Goal: Information Seeking & Learning: Understand process/instructions

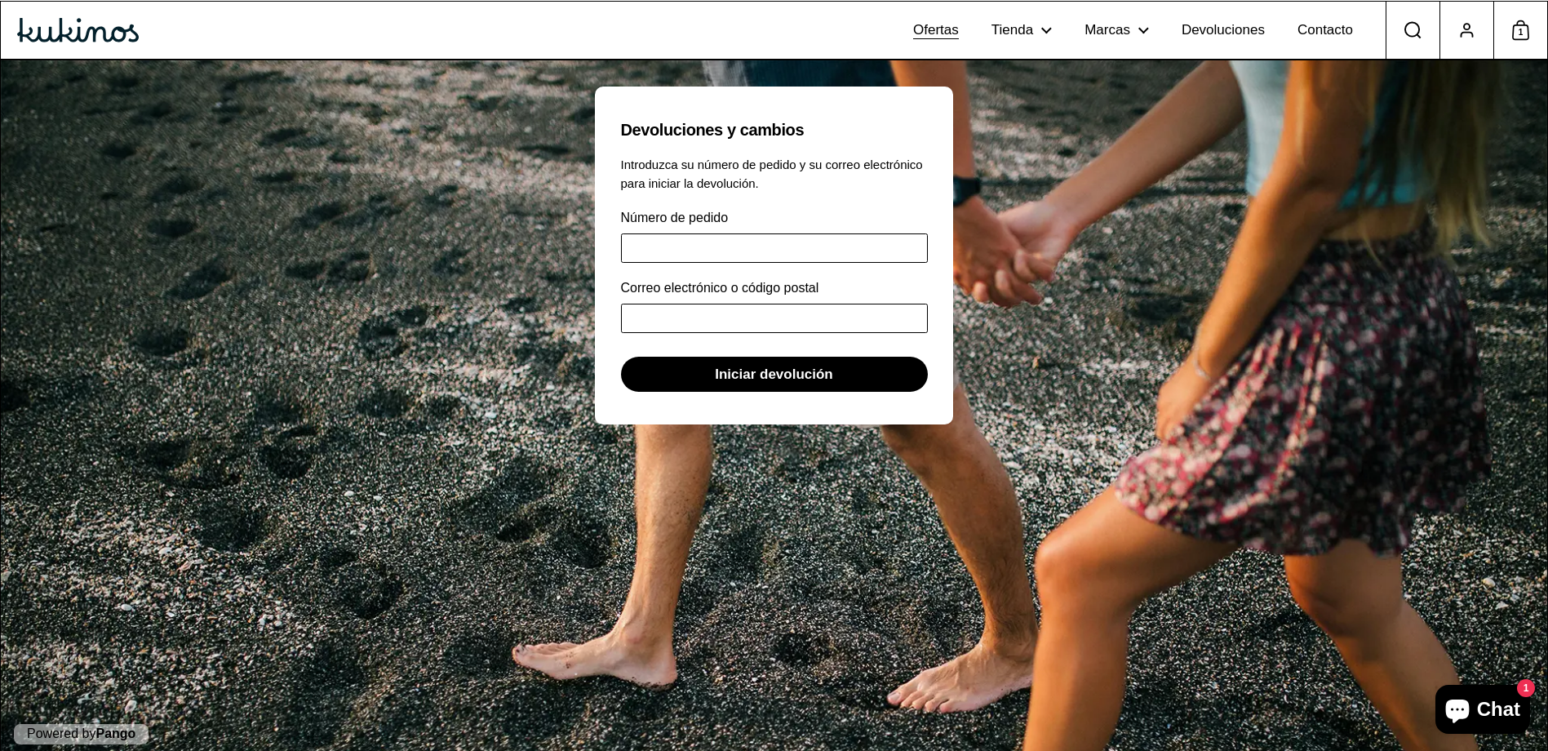
click at [908, 34] on link "Ofertas" at bounding box center [936, 30] width 78 height 46
click at [66, 43] on div "Kukinos" at bounding box center [78, 30] width 154 height 57
click at [112, 21] on img at bounding box center [78, 30] width 122 height 24
click at [1224, 39] on span "Devoluciones" at bounding box center [1223, 30] width 83 height 17
click at [1480, 715] on span "Chat" at bounding box center [1498, 709] width 43 height 24
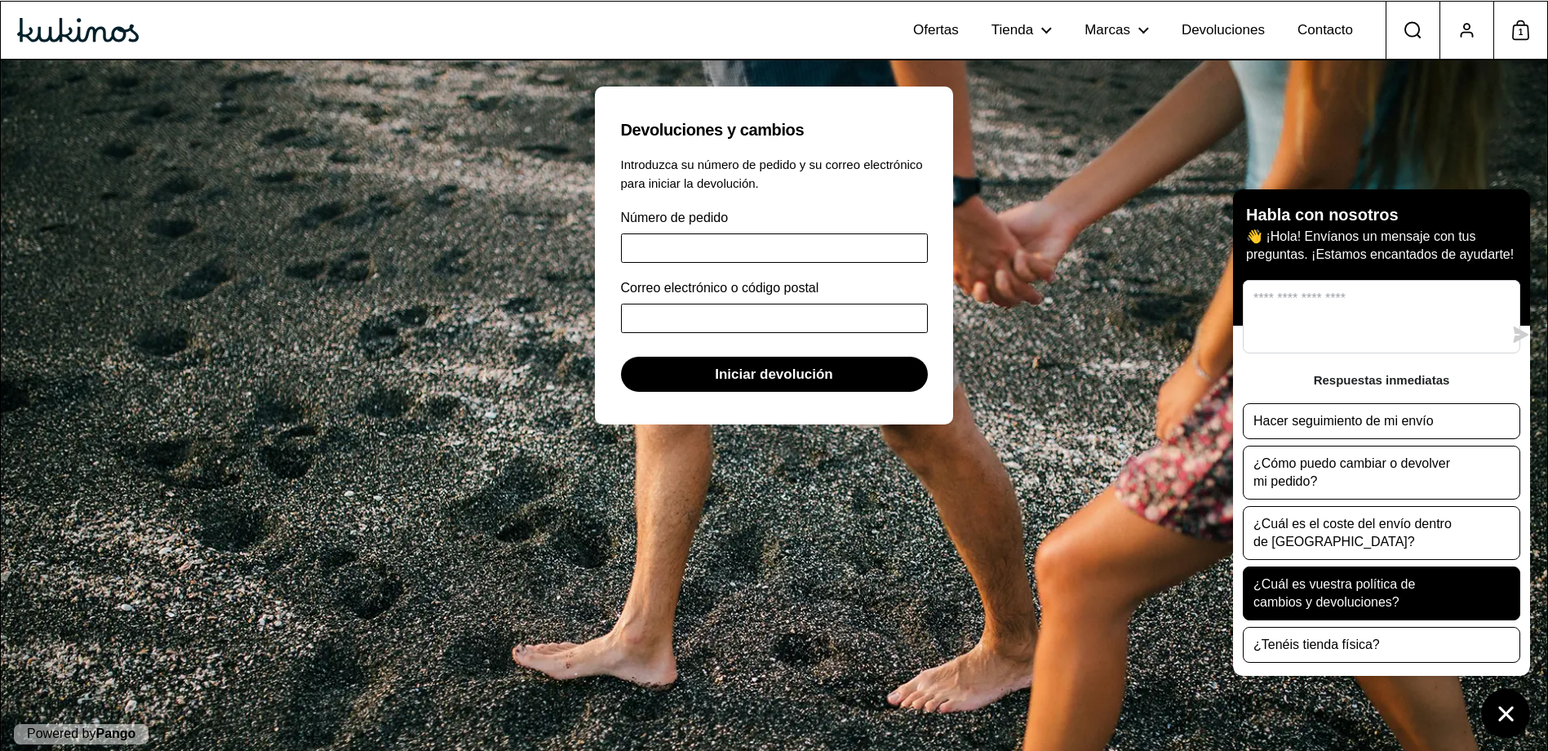
click at [1342, 583] on p "¿Cuál es vuestra política de cambios y devoluciones?" at bounding box center [1356, 593] width 204 height 36
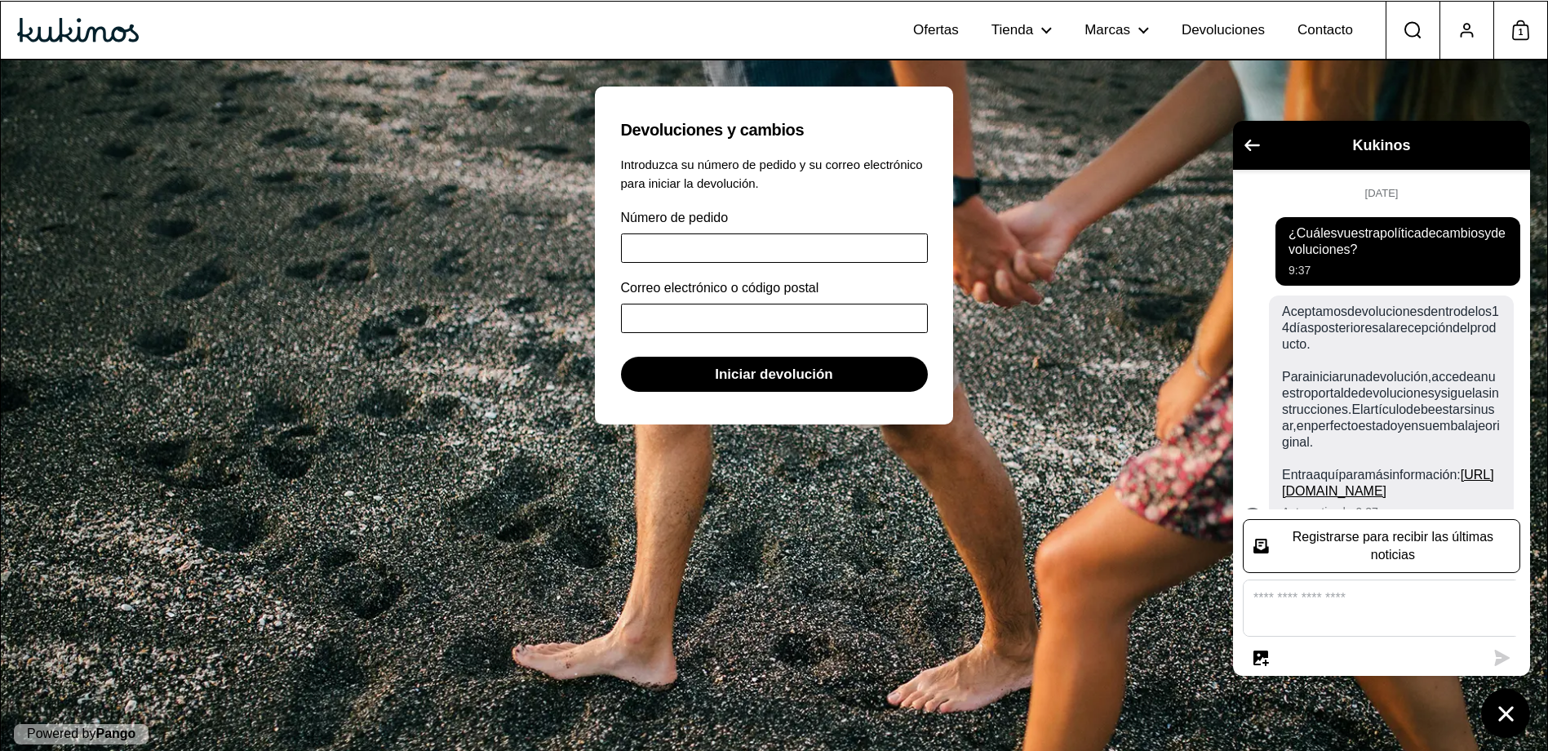
scroll to position [143, 0]
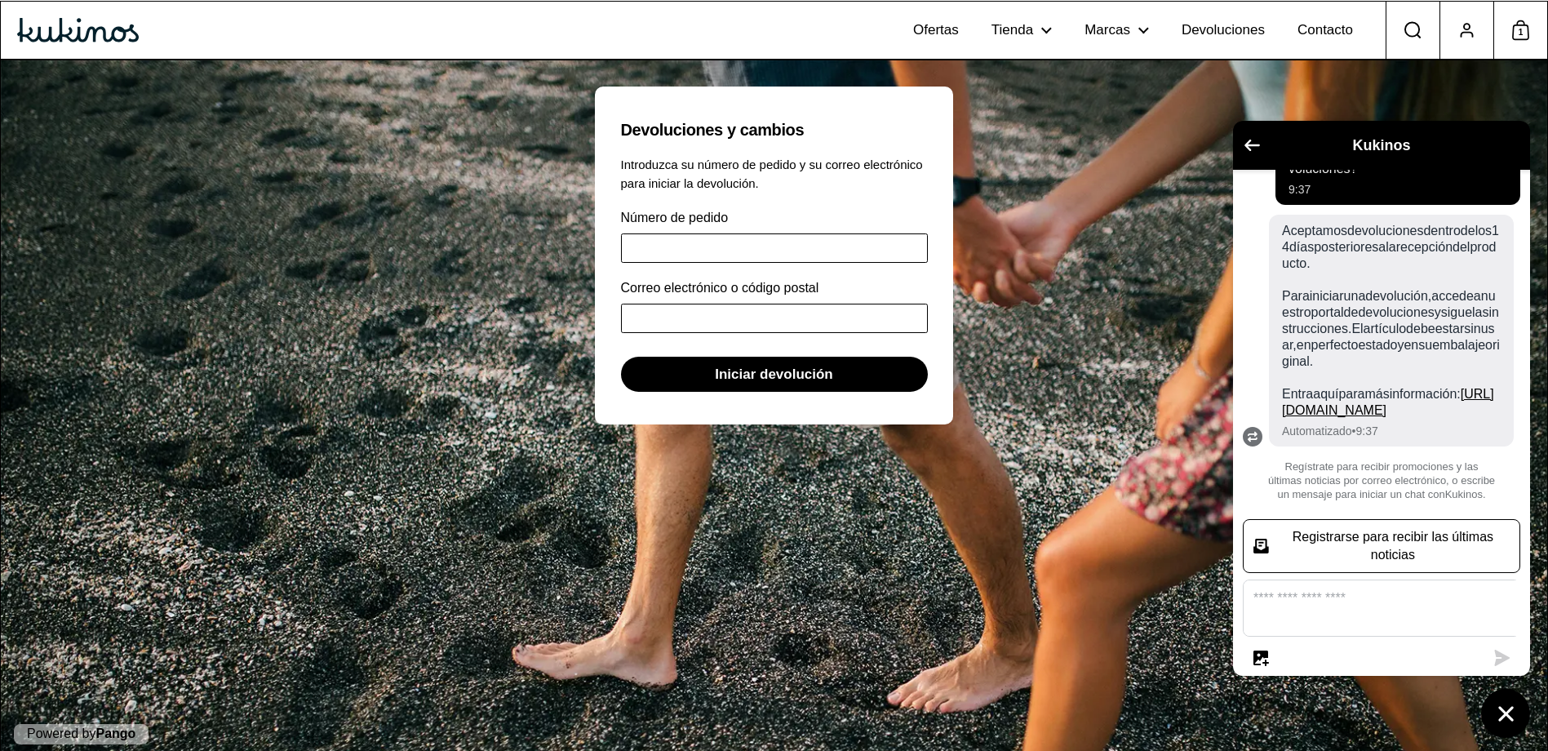
click at [1326, 417] on link "https://kukinos.com/policies/refund-policy" at bounding box center [1388, 402] width 212 height 30
